Goal: Information Seeking & Learning: Find specific page/section

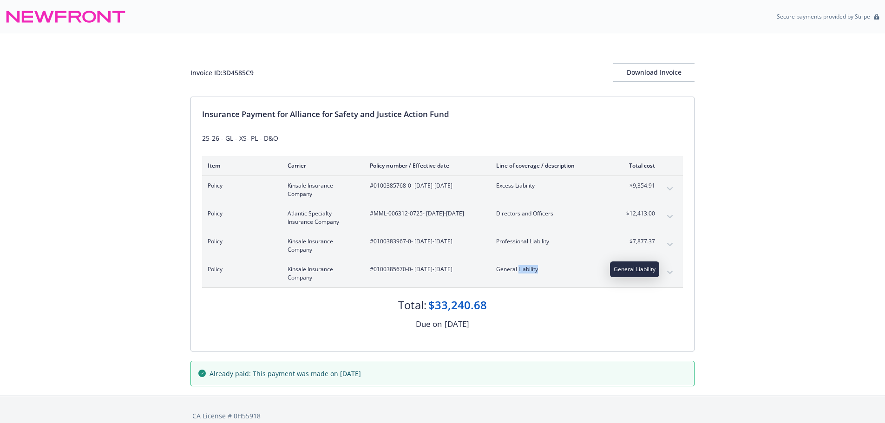
drag, startPoint x: 518, startPoint y: 270, endPoint x: 542, endPoint y: 270, distance: 24.6
click at [542, 270] on span "General Liability" at bounding box center [550, 269] width 109 height 8
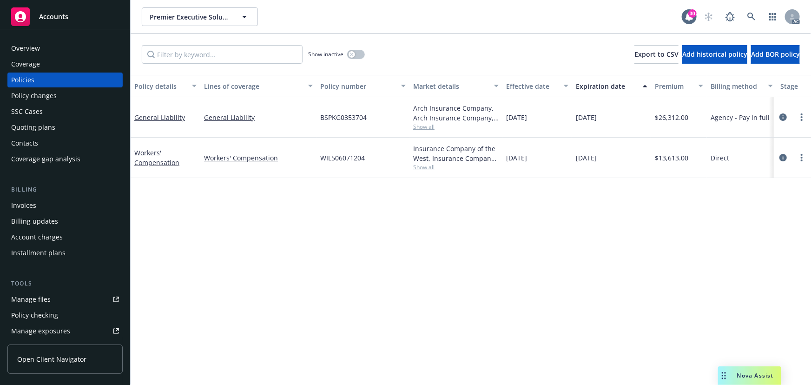
scroll to position [0, 156]
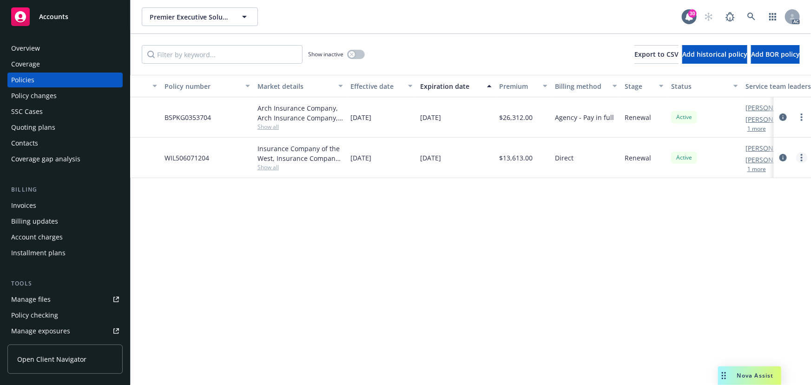
click at [804, 158] on link "more" at bounding box center [801, 157] width 11 height 11
click at [729, 283] on link "Copy logging email" at bounding box center [752, 288] width 109 height 19
